Goal: Task Accomplishment & Management: Manage account settings

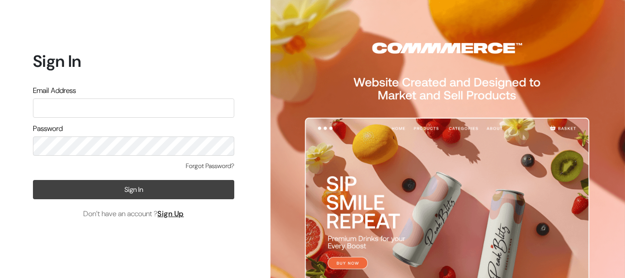
type input "ajarihant84@gmail.com"
click at [103, 184] on button "Sign In" at bounding box center [133, 189] width 201 height 19
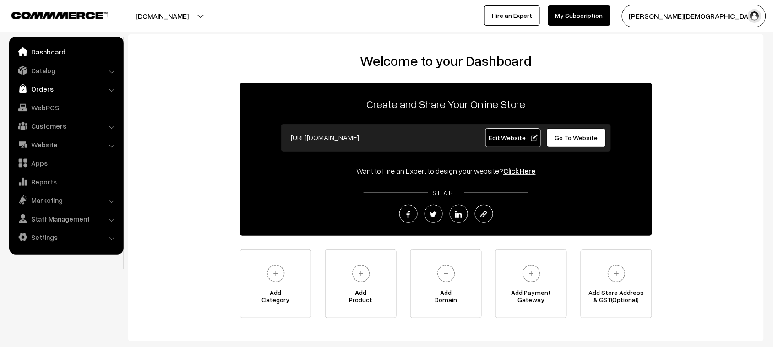
click at [46, 89] on link "Orders" at bounding box center [65, 89] width 109 height 16
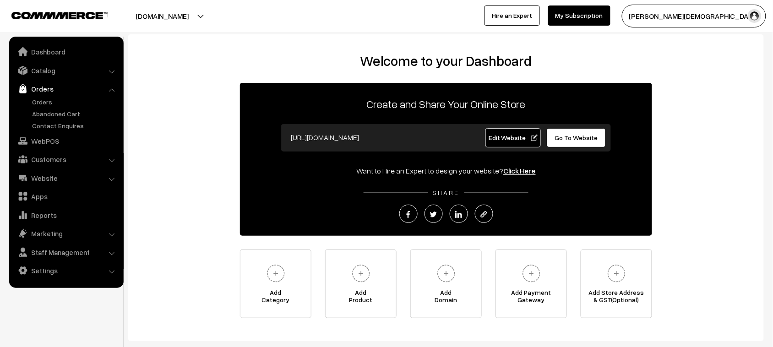
click at [40, 95] on link "Orders" at bounding box center [65, 89] width 109 height 16
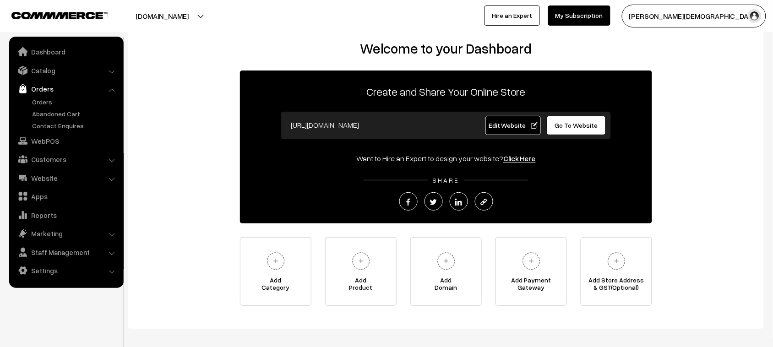
scroll to position [54, 0]
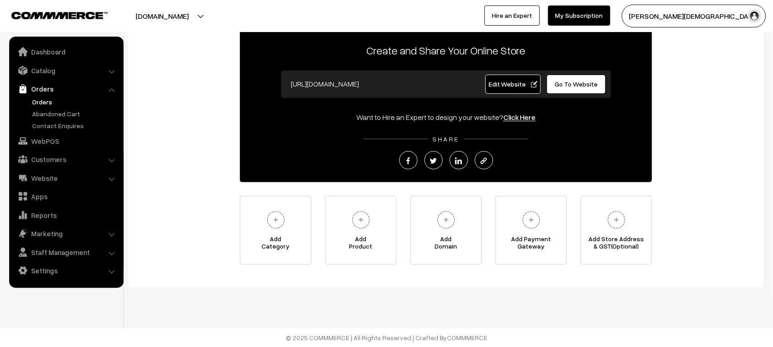
click at [40, 99] on link "Orders" at bounding box center [75, 102] width 91 height 10
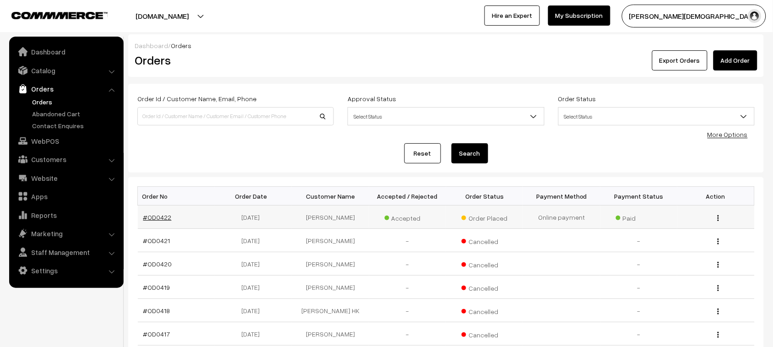
click at [157, 217] on link "#OD0422" at bounding box center [157, 217] width 28 height 8
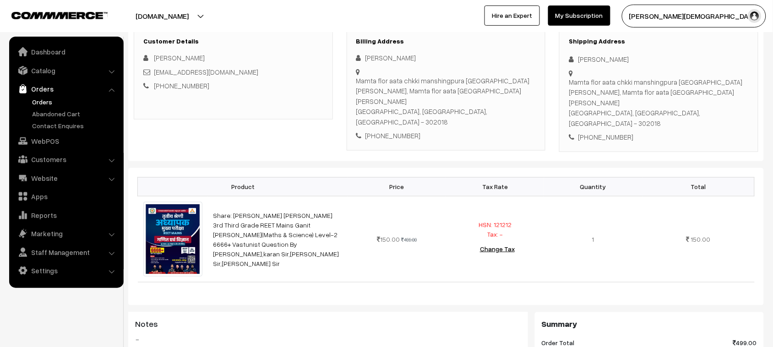
scroll to position [114, 0]
